Goal: Task Accomplishment & Management: Manage account settings

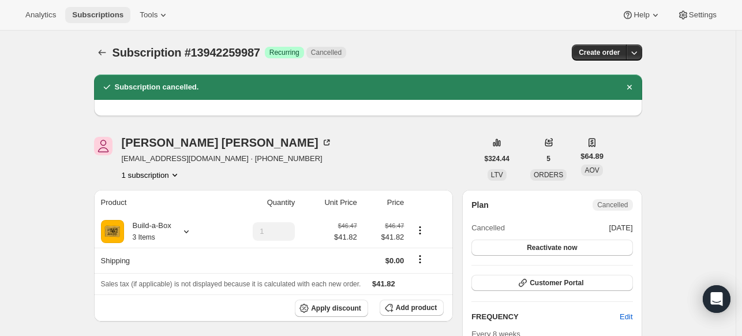
click at [112, 12] on span "Subscriptions" at bounding box center [97, 14] width 51 height 9
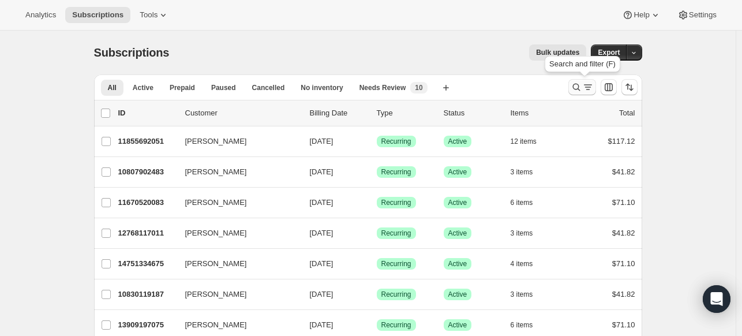
click at [581, 91] on icon "Search and filter results" at bounding box center [577, 87] width 12 height 12
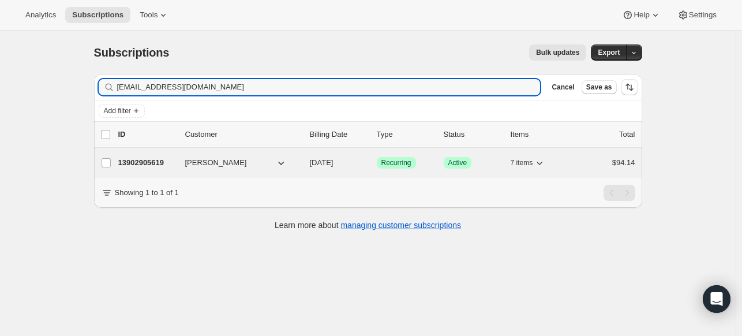
type input "[EMAIL_ADDRESS][DOMAIN_NAME]"
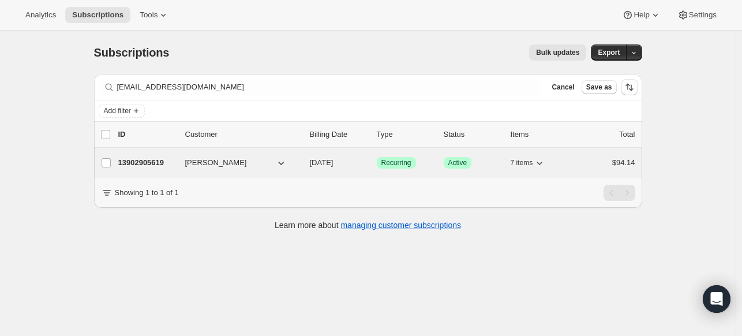
click at [165, 164] on p "13902905619" at bounding box center [147, 163] width 58 height 12
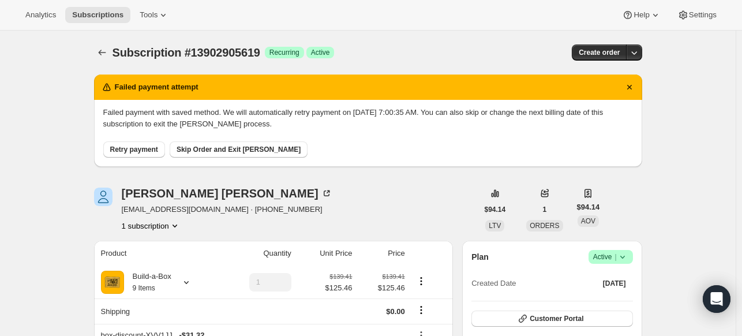
click at [627, 257] on icon at bounding box center [623, 257] width 12 height 12
click at [417, 206] on div "[PERSON_NAME] [EMAIL_ADDRESS][DOMAIN_NAME] · [PHONE_NUMBER] 1 subscription" at bounding box center [286, 210] width 384 height 44
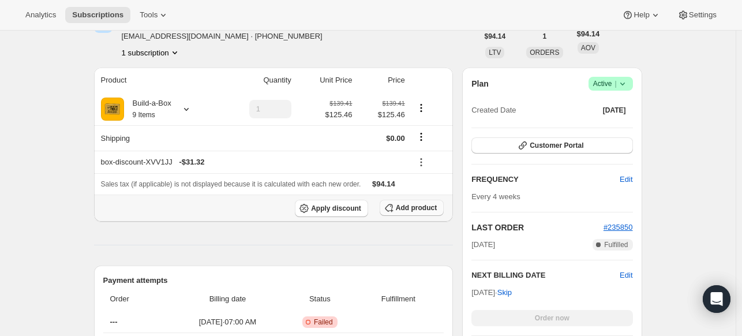
scroll to position [231, 0]
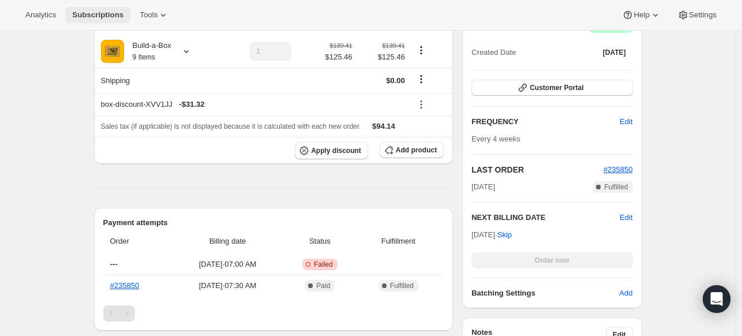
click at [83, 14] on span "Subscriptions" at bounding box center [97, 14] width 51 height 9
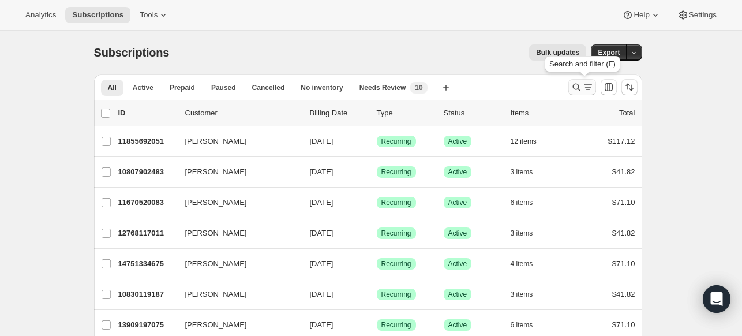
click at [580, 85] on icon "Search and filter results" at bounding box center [577, 87] width 12 height 12
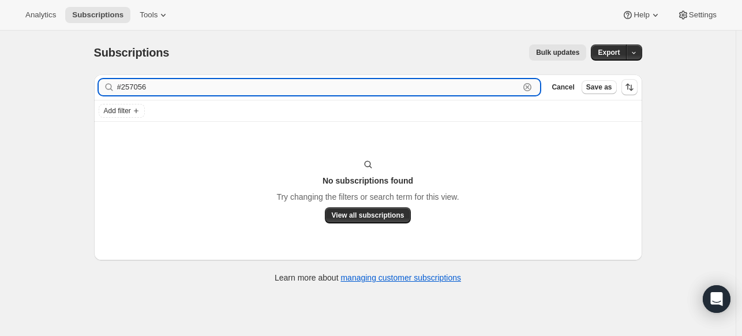
click at [194, 88] on input "#257056" at bounding box center [318, 87] width 403 height 16
paste input "[EMAIL_ADDRESS][DOMAIN_NAME]"
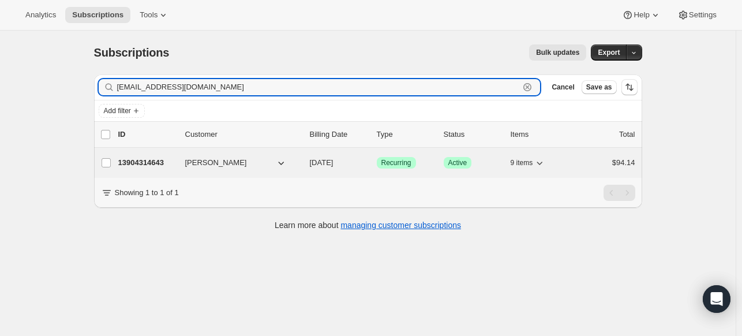
type input "[EMAIL_ADDRESS][DOMAIN_NAME]"
click at [155, 164] on p "13904314643" at bounding box center [147, 163] width 58 height 12
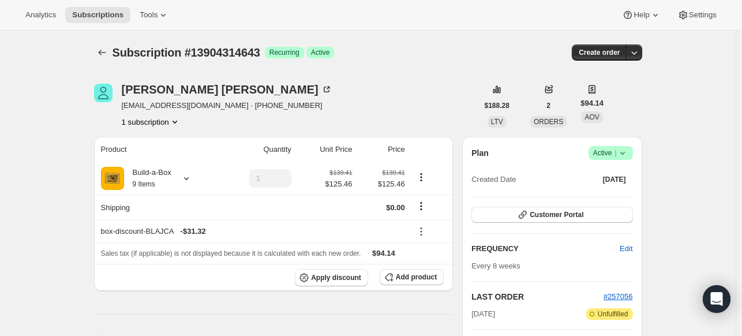
click at [628, 156] on icon at bounding box center [623, 153] width 12 height 12
click at [612, 196] on span "Cancel subscription" at bounding box center [608, 194] width 65 height 9
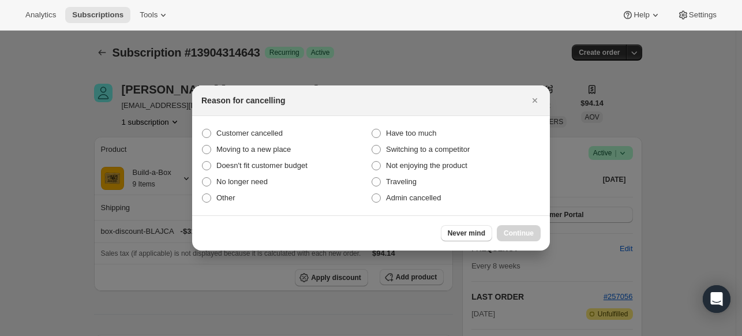
drag, startPoint x: 238, startPoint y: 95, endPoint x: 238, endPoint y: 109, distance: 13.8
click at [238, 97] on h2 "Reason for cancelling" at bounding box center [243, 101] width 84 height 12
click at [240, 129] on span "Customer cancelled" at bounding box center [249, 133] width 66 height 9
click at [203, 129] on input "Customer cancelled" at bounding box center [202, 129] width 1 height 1
radio input "true"
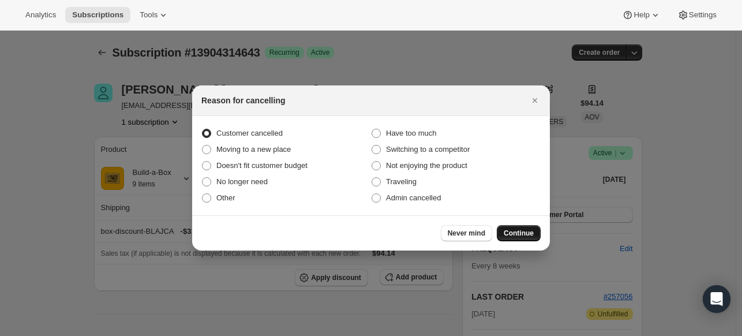
click at [512, 231] on span "Continue" at bounding box center [519, 232] width 30 height 9
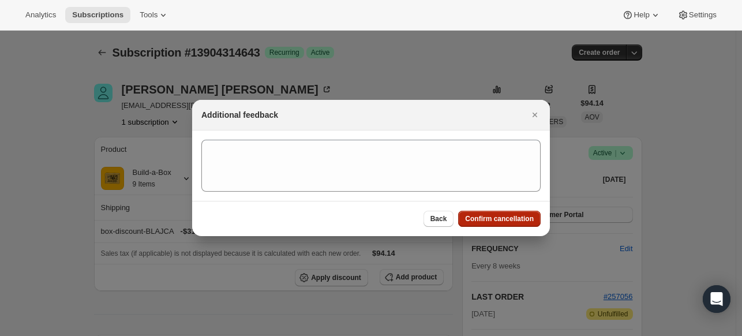
click at [509, 218] on span "Confirm cancellation" at bounding box center [499, 218] width 69 height 9
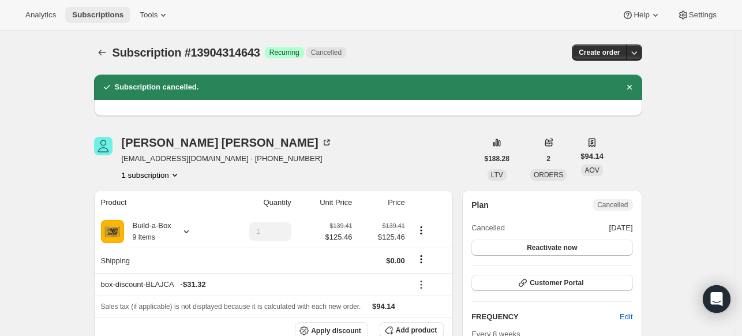
click at [112, 16] on span "Subscriptions" at bounding box center [97, 14] width 51 height 9
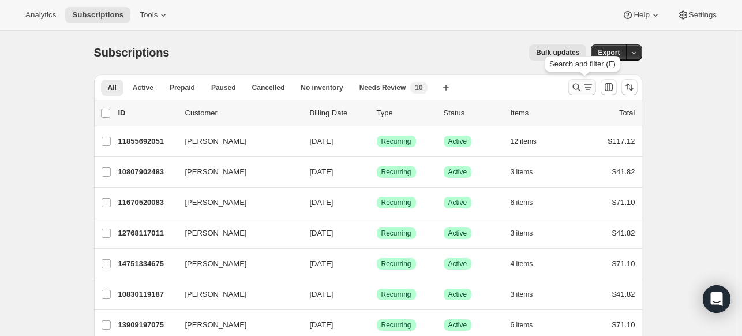
click at [575, 88] on icon "Search and filter results" at bounding box center [577, 87] width 12 height 12
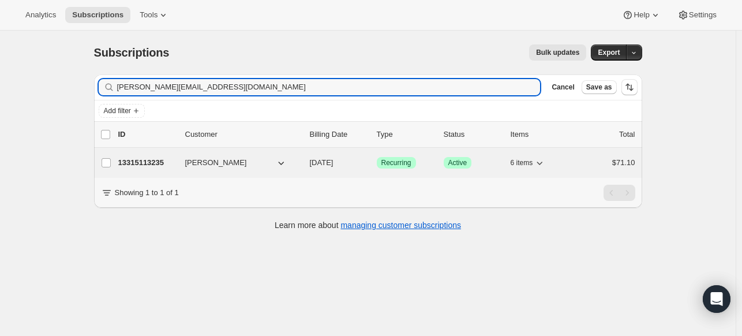
type input "[PERSON_NAME][EMAIL_ADDRESS][DOMAIN_NAME]"
click at [157, 163] on p "13315113235" at bounding box center [147, 163] width 58 height 12
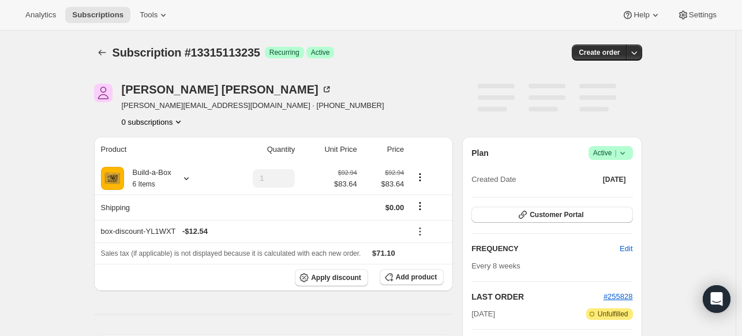
click at [624, 152] on icon at bounding box center [622, 153] width 5 height 3
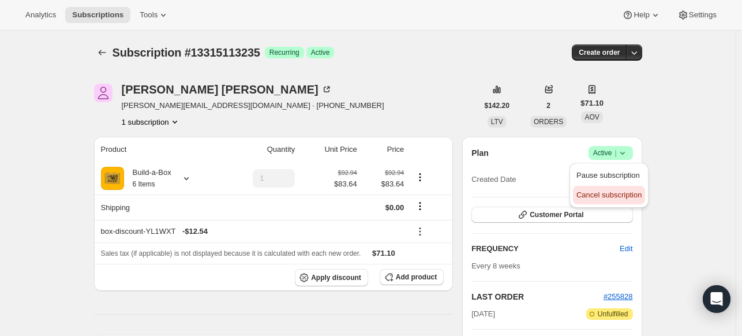
click at [589, 196] on span "Cancel subscription" at bounding box center [608, 194] width 65 height 9
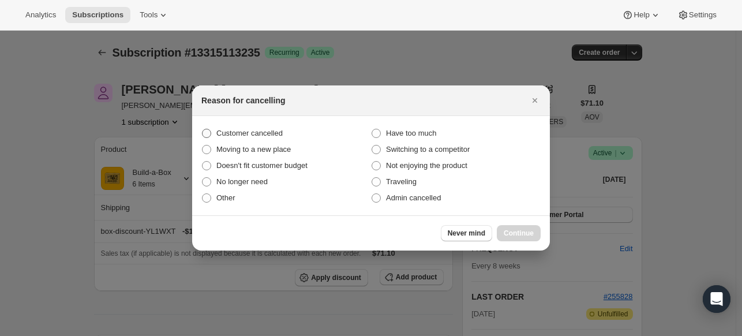
click at [293, 136] on label "Customer cancelled" at bounding box center [286, 133] width 170 height 16
click at [203, 129] on input "Customer cancelled" at bounding box center [202, 129] width 1 height 1
radio input "true"
click at [513, 233] on span "Continue" at bounding box center [519, 232] width 30 height 9
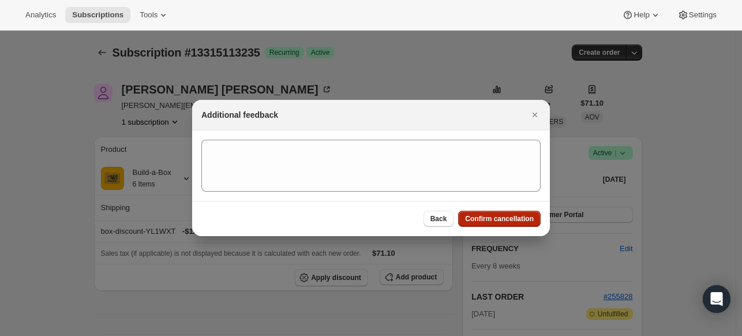
click at [512, 220] on span "Confirm cancellation" at bounding box center [499, 218] width 69 height 9
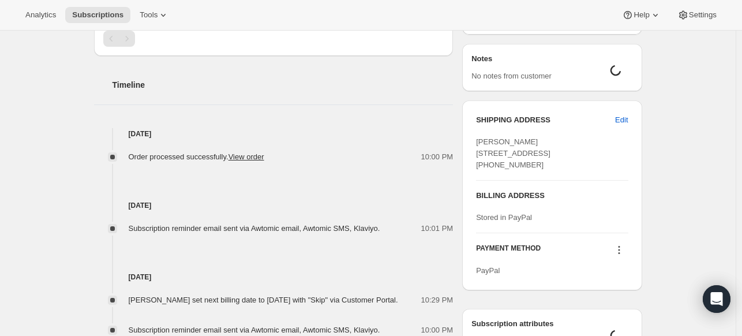
scroll to position [404, 0]
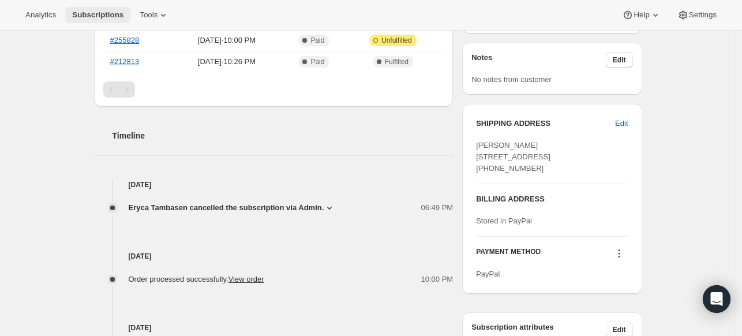
click at [122, 13] on span "Subscriptions" at bounding box center [97, 14] width 51 height 9
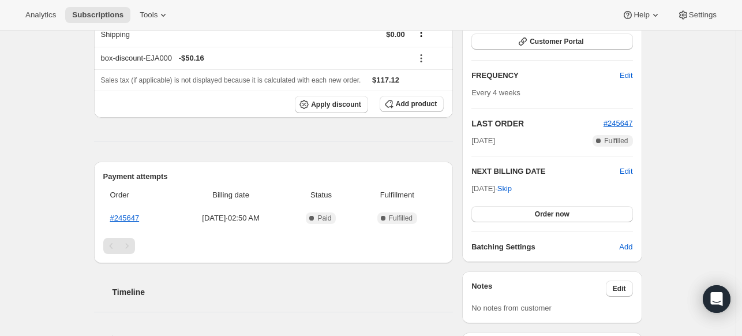
scroll to position [58, 0]
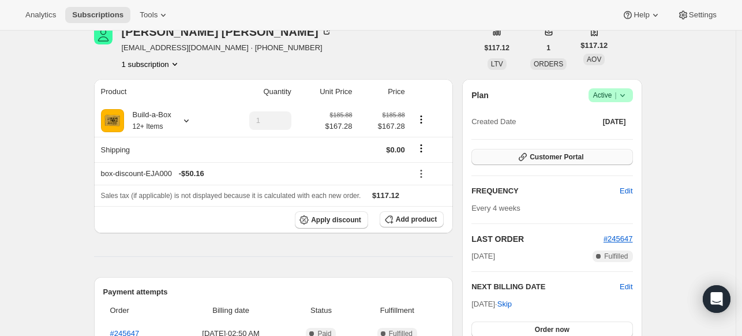
click at [548, 159] on span "Customer Portal" at bounding box center [557, 156] width 54 height 9
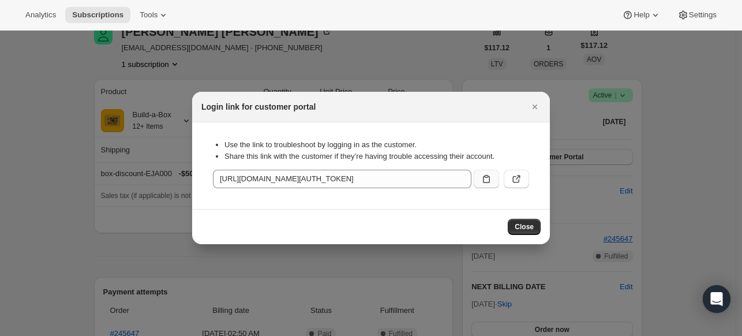
click at [493, 176] on button ":rbt:" at bounding box center [486, 179] width 25 height 18
